Goal: Check status: Check status

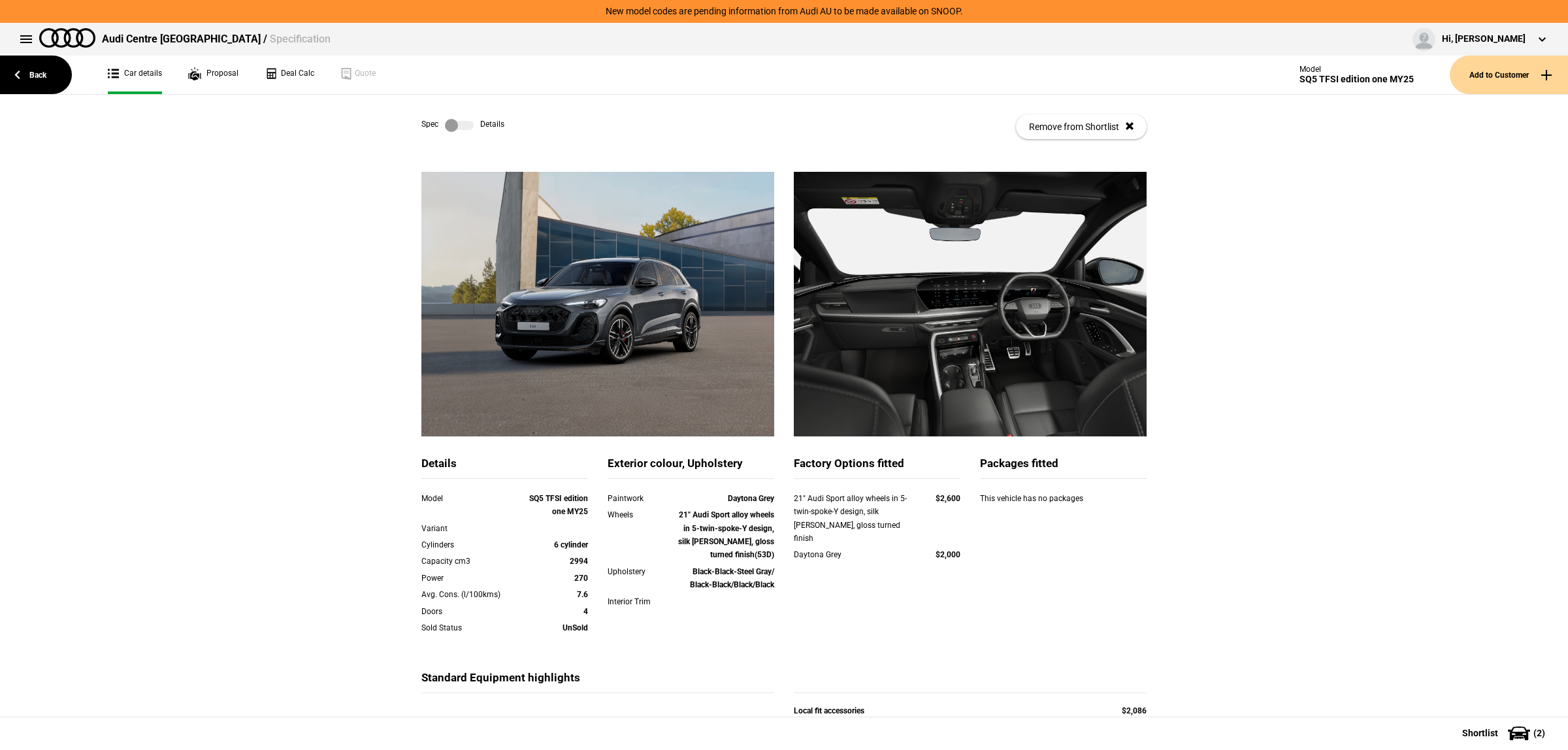
click at [455, 129] on label at bounding box center [459, 125] width 29 height 13
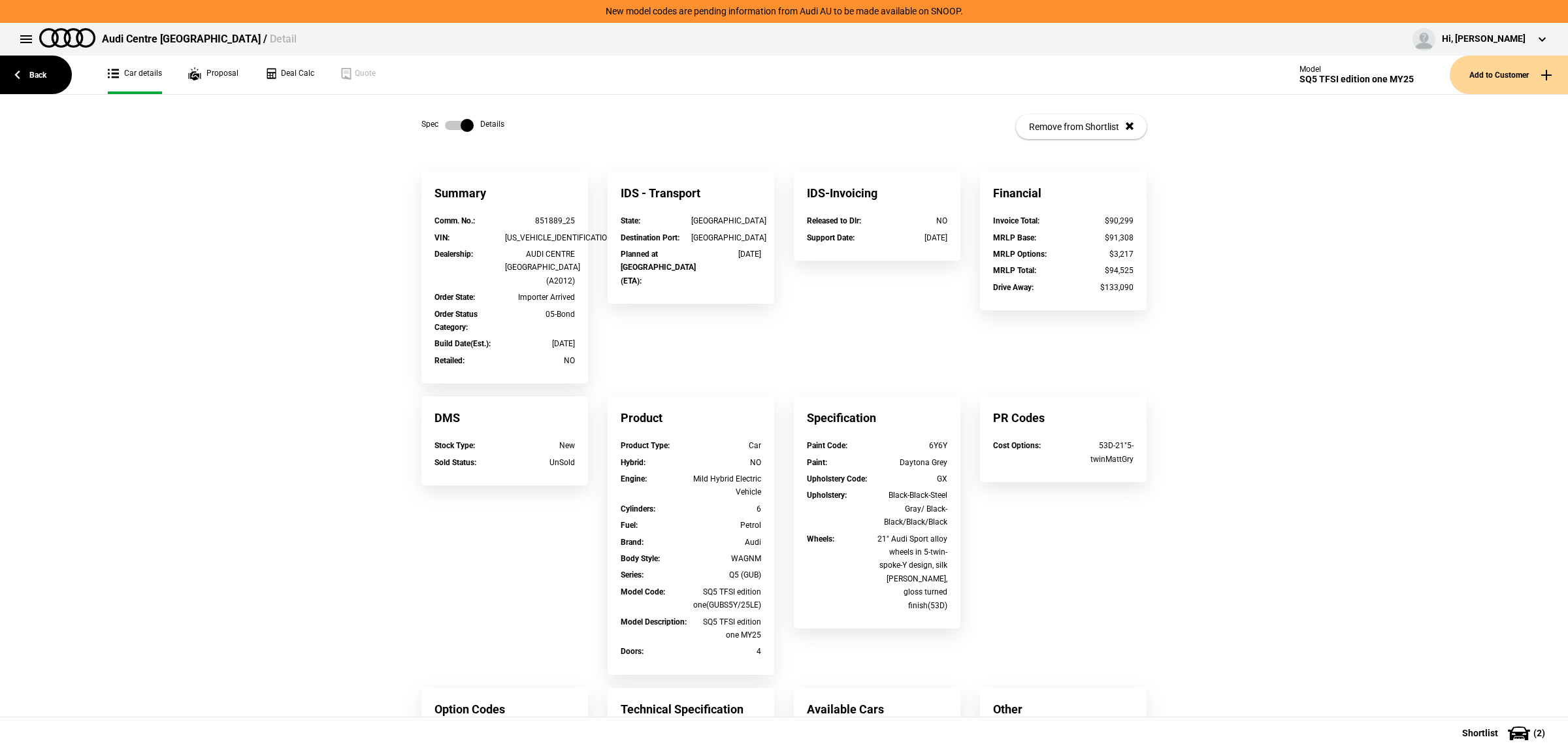
click at [532, 223] on div "851889_25" at bounding box center [540, 221] width 71 height 13
click at [55, 79] on link "Back" at bounding box center [36, 75] width 72 height 39
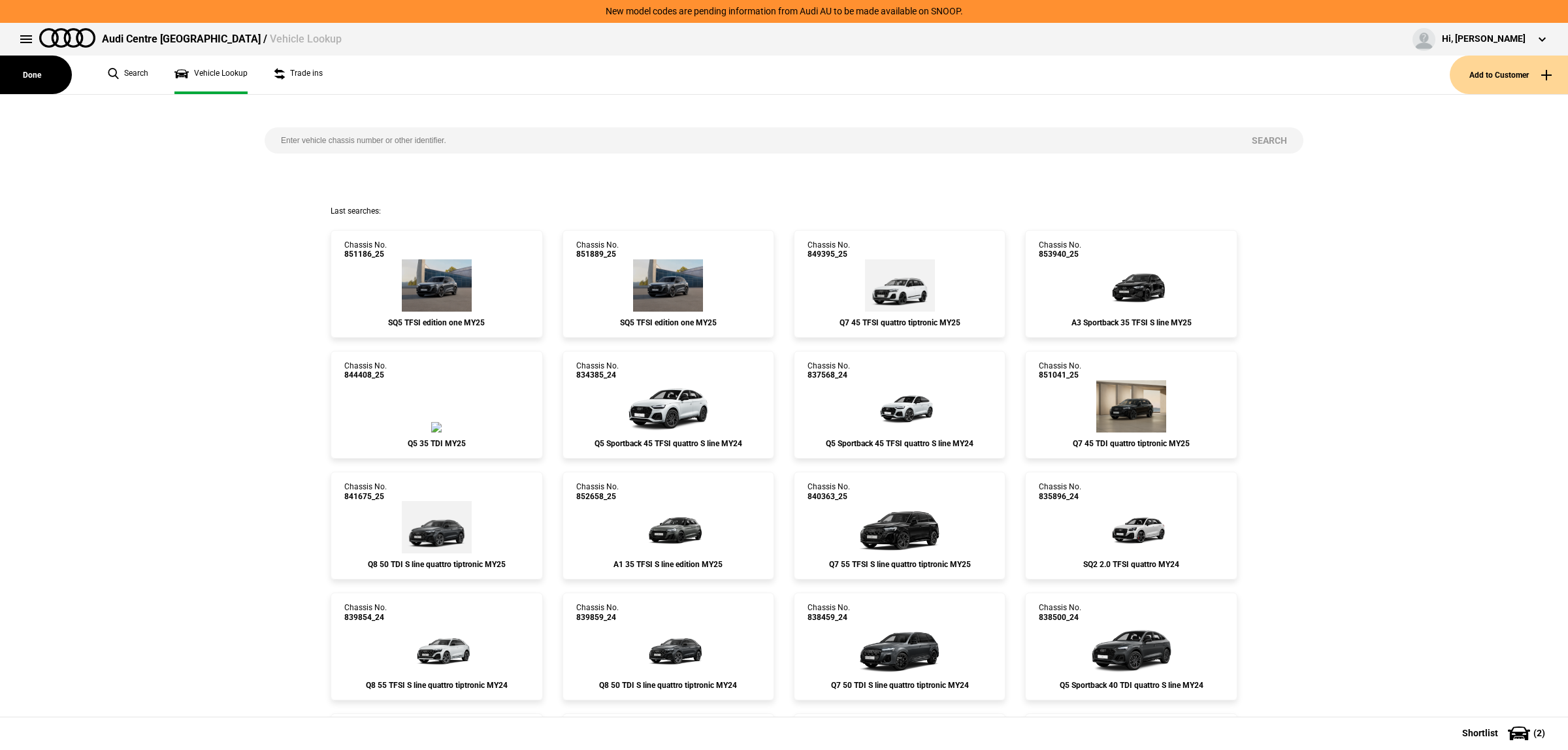
click at [474, 142] on input "search" at bounding box center [750, 140] width 971 height 26
type input "851196"
